Goal: Information Seeking & Learning: Learn about a topic

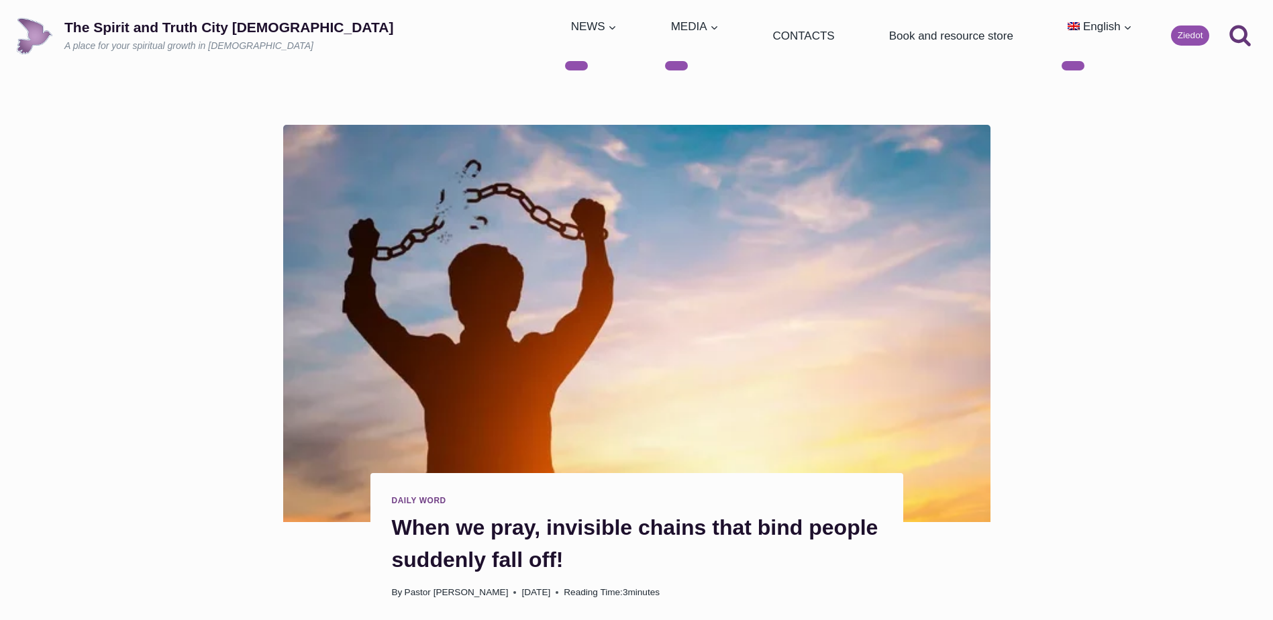
scroll to position [81, 0]
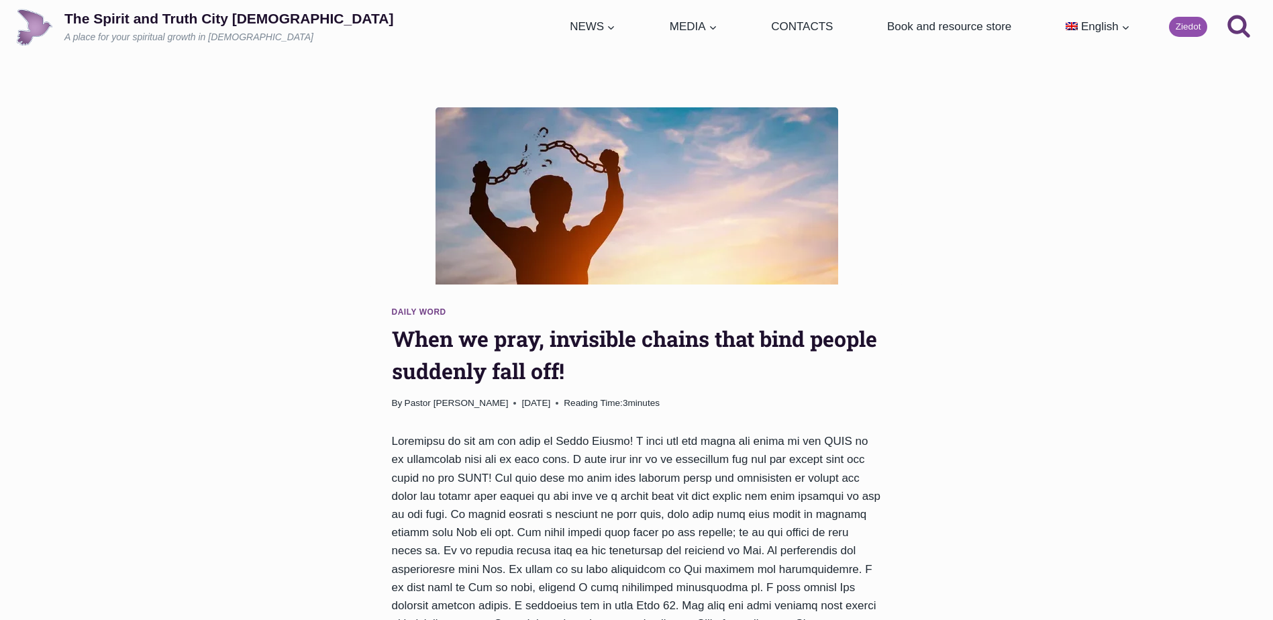
scroll to position [100, 0]
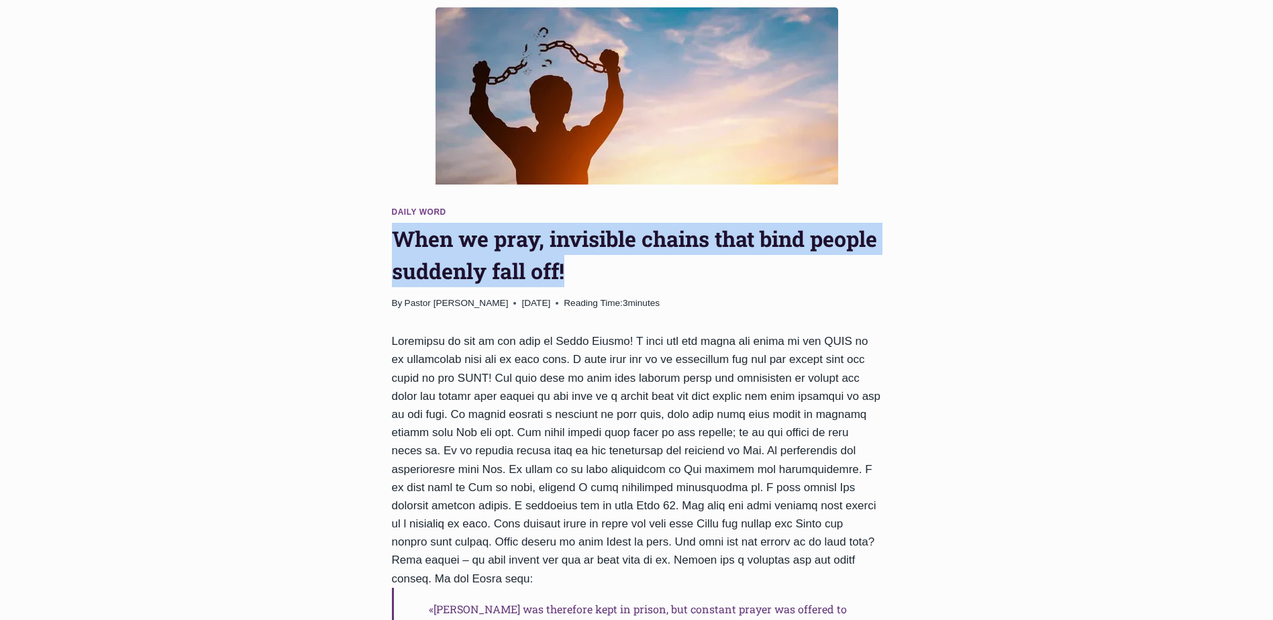
drag, startPoint x: 567, startPoint y: 272, endPoint x: 381, endPoint y: 243, distance: 188.1
drag, startPoint x: 381, startPoint y: 243, endPoint x: 568, endPoint y: 247, distance: 186.6
copy h1 "When we pray, invisible chains that bind people suddenly fall off!"
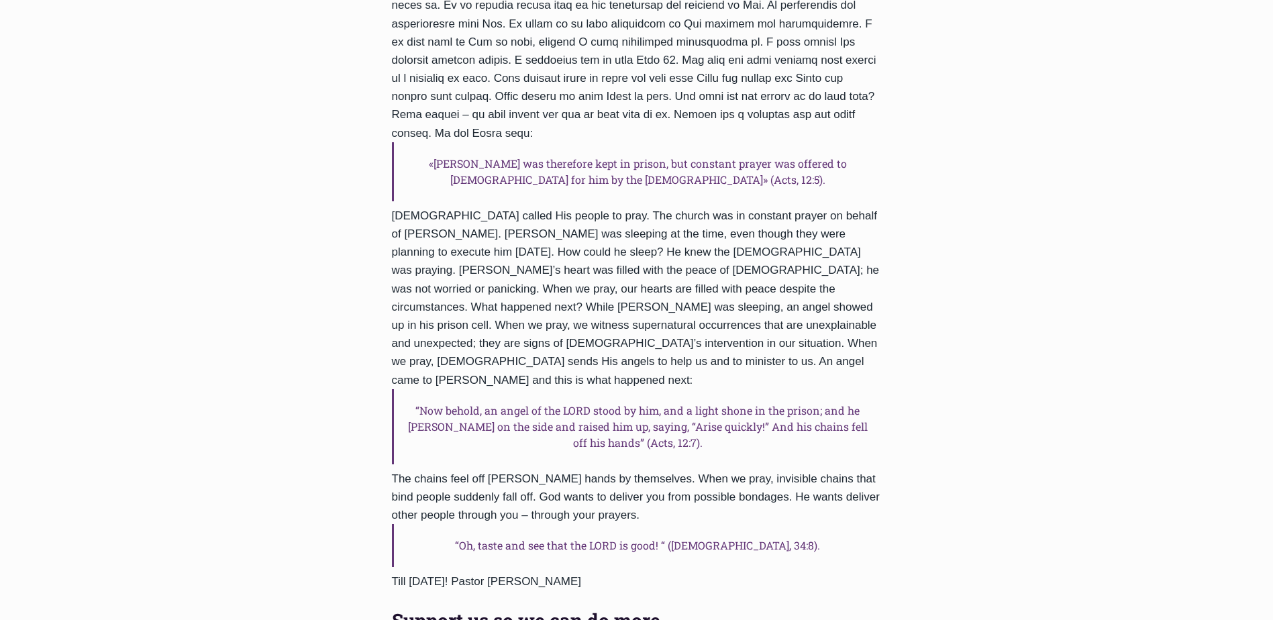
scroll to position [570, 0]
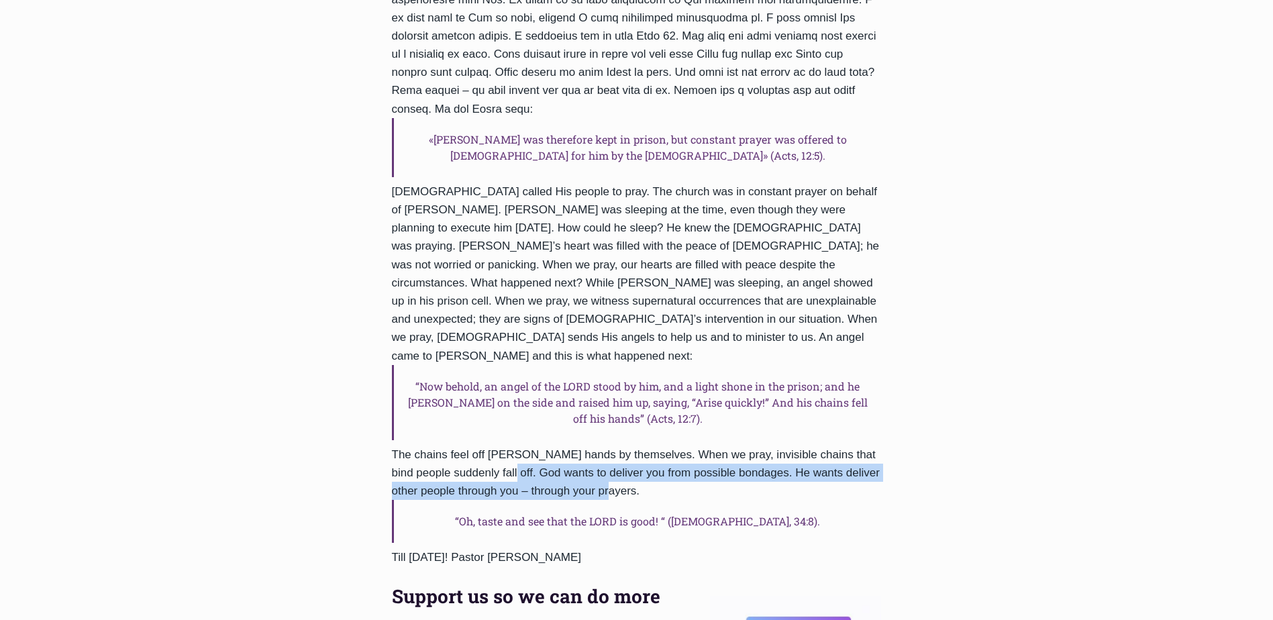
drag, startPoint x: 479, startPoint y: 414, endPoint x: 633, endPoint y: 434, distance: 155.0
click at [633, 434] on div "«Peter was therefore kept in prison, but constant prayer was offered to God for…" at bounding box center [637, 294] width 490 height 865
drag, startPoint x: 633, startPoint y: 434, endPoint x: 764, endPoint y: 421, distance: 132.2
copy div "God wants to deliver you from possible bondages. He wants deliver other people …"
